Goal: Information Seeking & Learning: Understand process/instructions

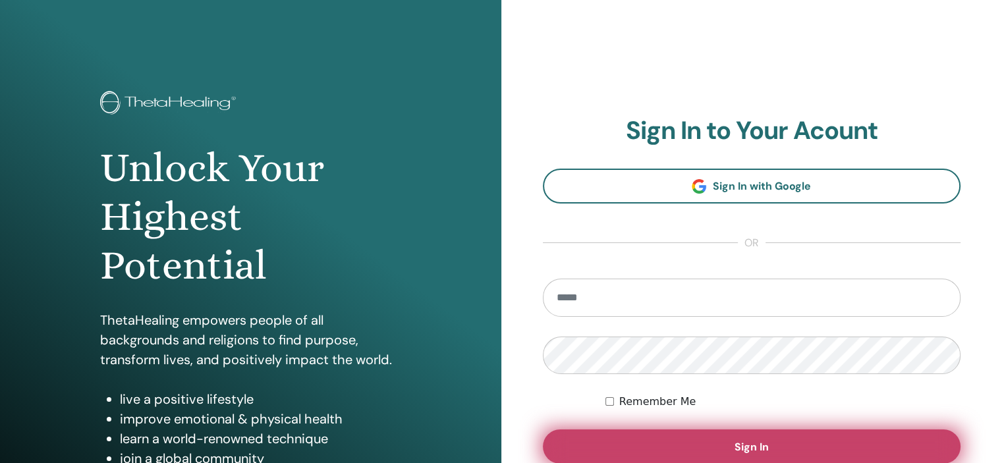
type input "**********"
click at [794, 460] on button "Sign In" at bounding box center [752, 447] width 418 height 34
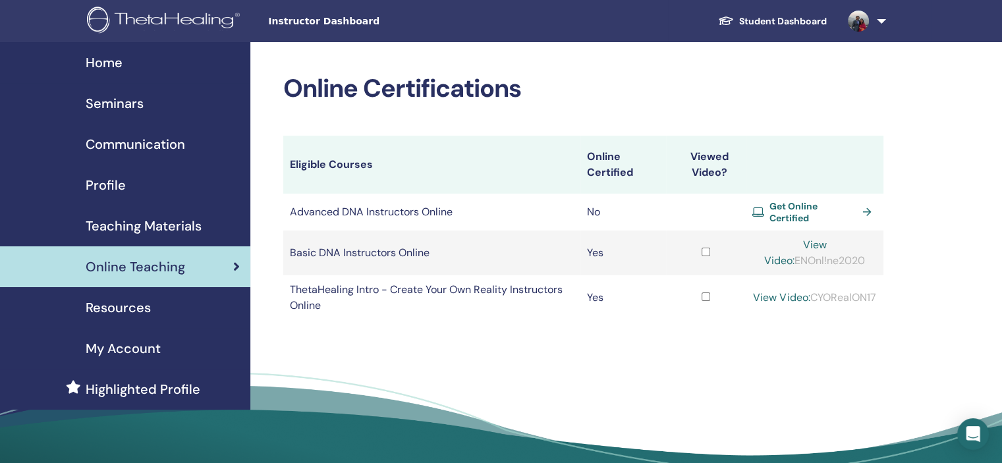
click at [112, 65] on span "Home" at bounding box center [104, 63] width 37 height 20
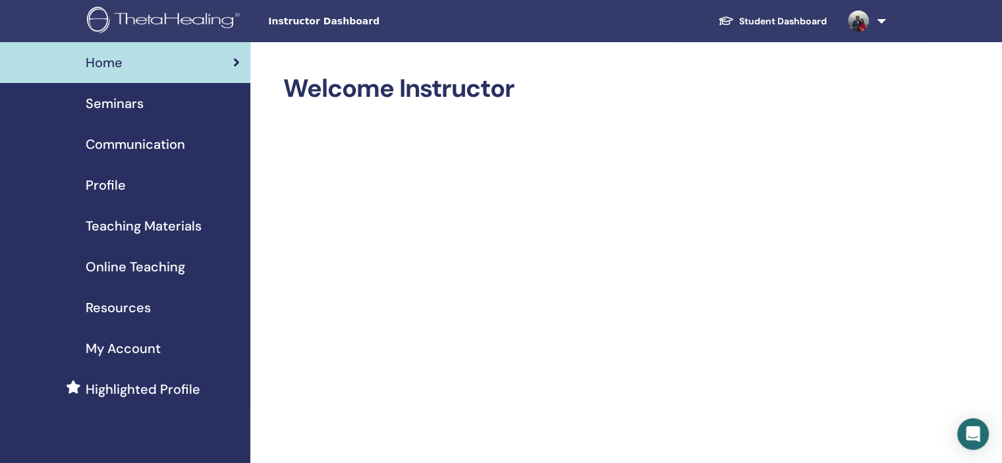
click at [806, 15] on link "Student Dashboard" at bounding box center [772, 21] width 130 height 24
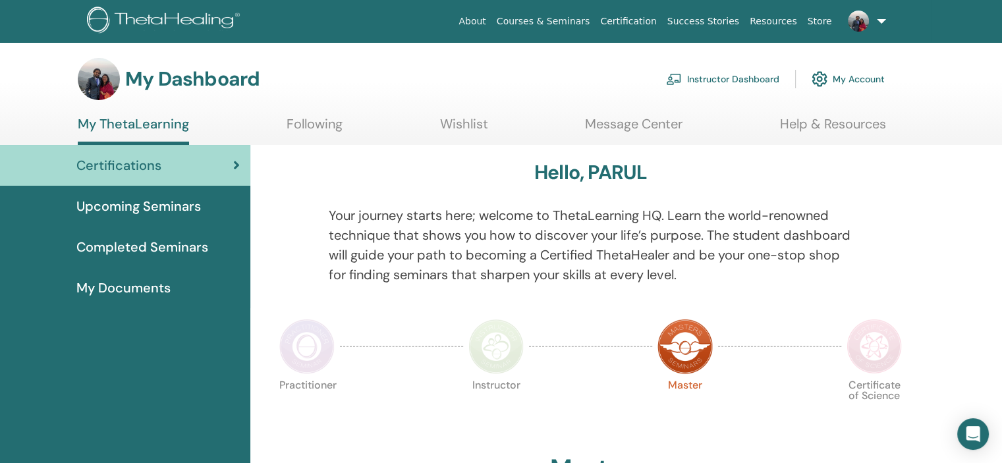
click at [596, 12] on link "Courses & Seminars" at bounding box center [543, 21] width 104 height 24
click at [594, 20] on link "Courses & Seminars" at bounding box center [543, 21] width 104 height 24
click at [769, 81] on link "Instructor Dashboard" at bounding box center [722, 79] width 113 height 29
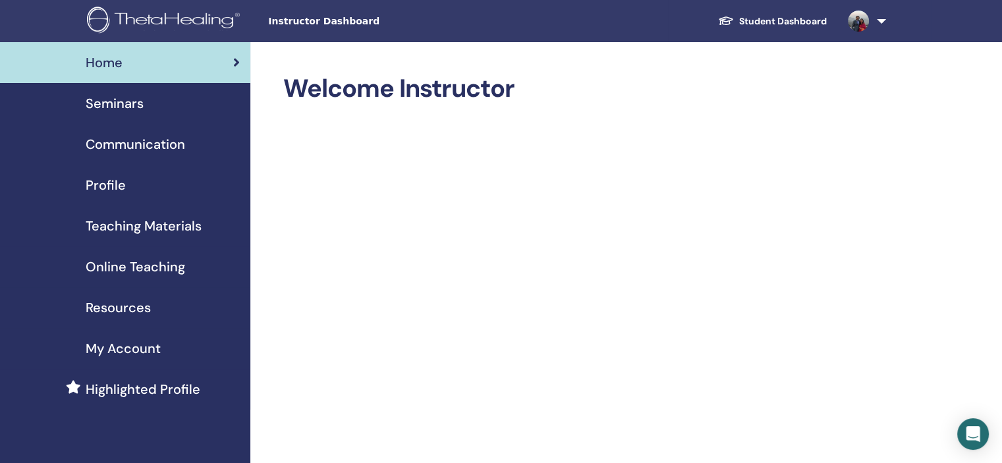
click at [169, 265] on span "Online Teaching" at bounding box center [135, 267] width 99 height 20
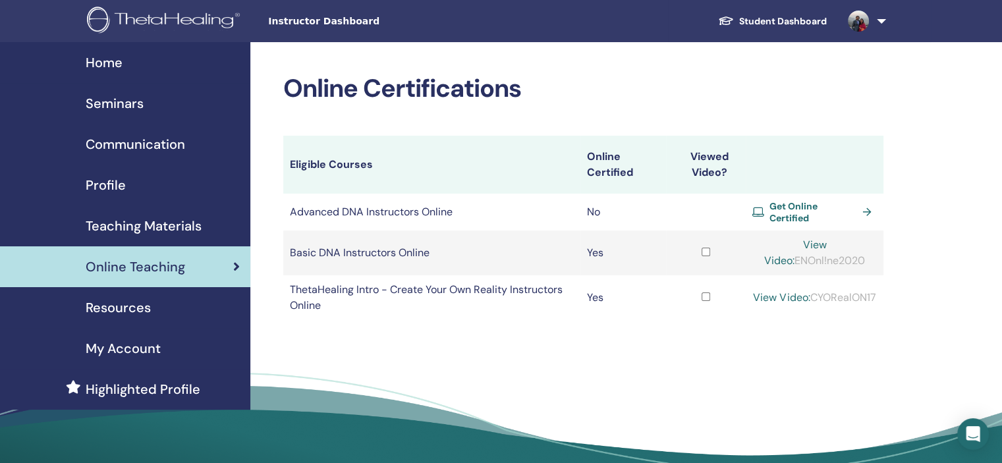
click at [820, 240] on link "View Video:" at bounding box center [795, 253] width 63 height 30
drag, startPoint x: 848, startPoint y: 259, endPoint x: 779, endPoint y: 262, distance: 69.2
click at [779, 262] on div "View Video: ENOnl!ne2020" at bounding box center [814, 253] width 125 height 32
copy div "ENOnl!ne2020"
click at [811, 240] on link "View Video:" at bounding box center [795, 253] width 63 height 30
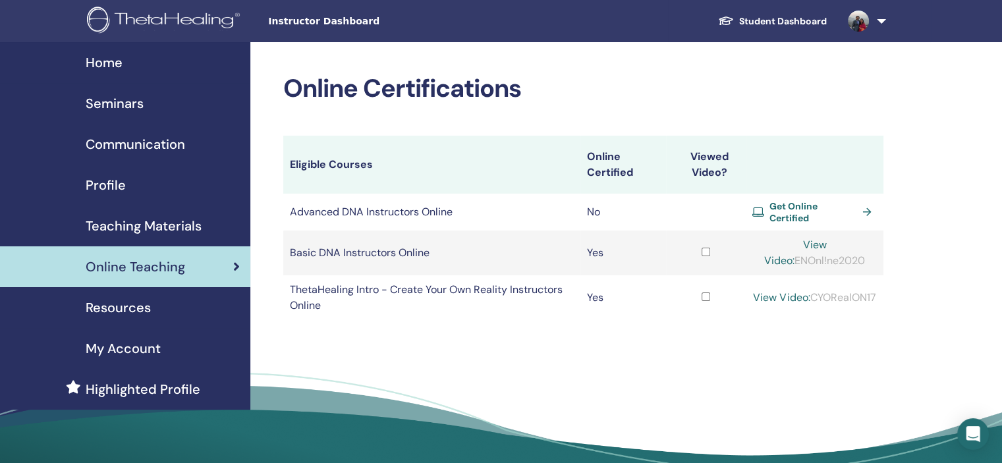
click at [169, 230] on span "Teaching Materials" at bounding box center [144, 226] width 116 height 20
click at [490, 314] on td "ThetaHealing Intro - Create Your Own Reality Instructors Online" at bounding box center [431, 297] width 297 height 45
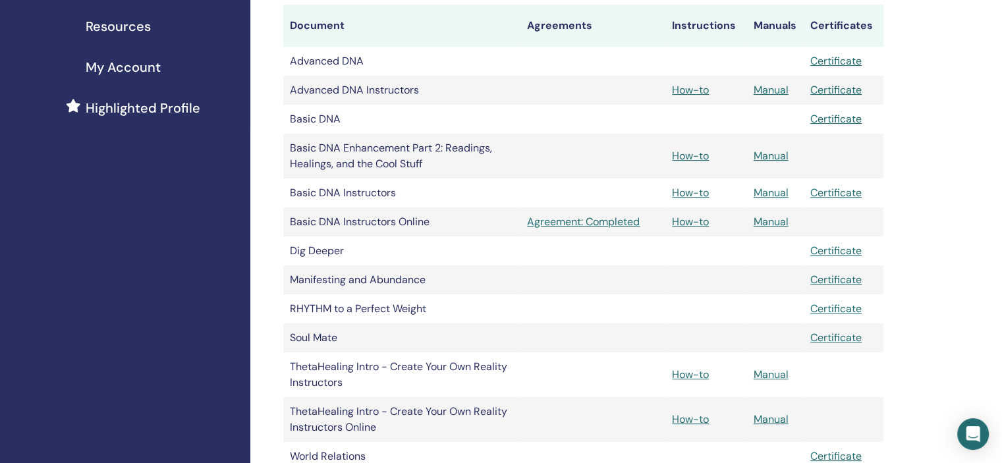
scroll to position [285, 0]
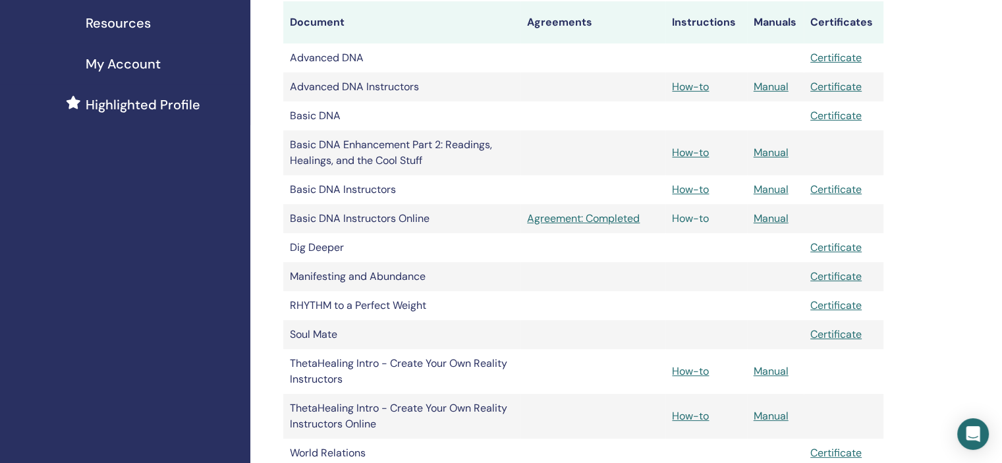
click at [698, 222] on link "How-to" at bounding box center [690, 218] width 37 height 14
